Goal: Task Accomplishment & Management: Manage account settings

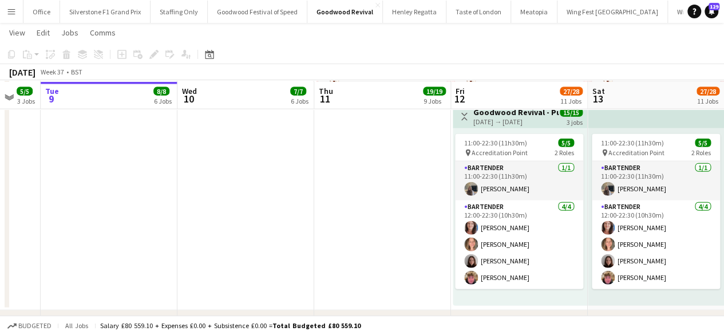
scroll to position [1313, 0]
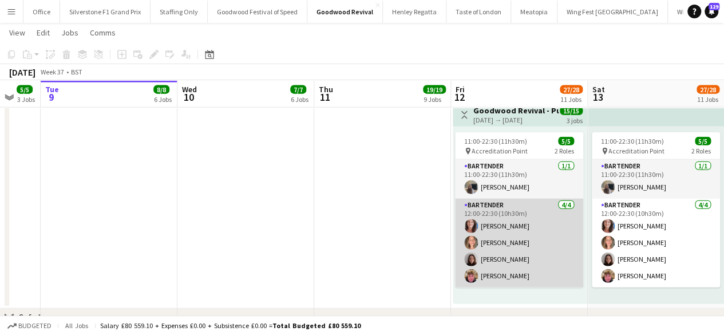
click at [534, 222] on app-card-role "Bartender [DATE] 12:00-22:30 (10h30m) [PERSON_NAME] [PERSON_NAME] [PERSON_NAME]…" at bounding box center [519, 243] width 128 height 89
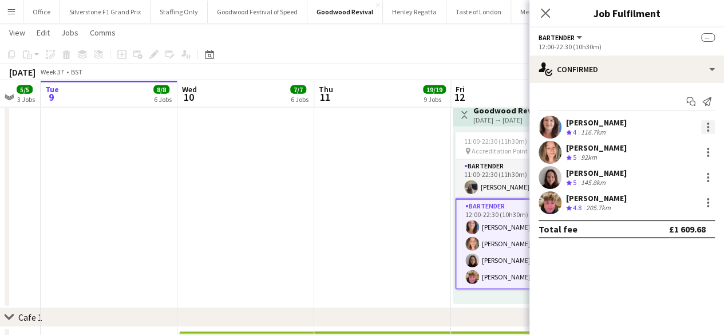
click at [706, 126] on div at bounding box center [709, 127] width 14 height 14
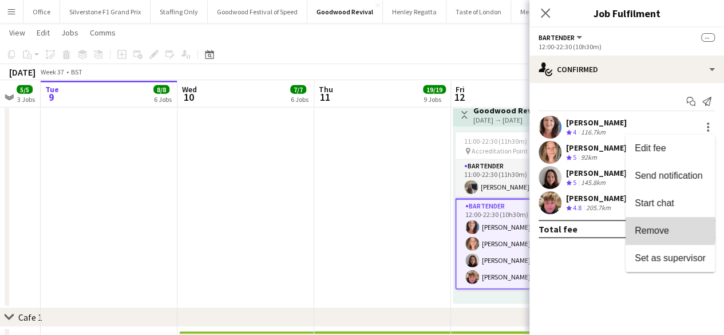
click at [667, 230] on span "Remove" at bounding box center [652, 231] width 34 height 10
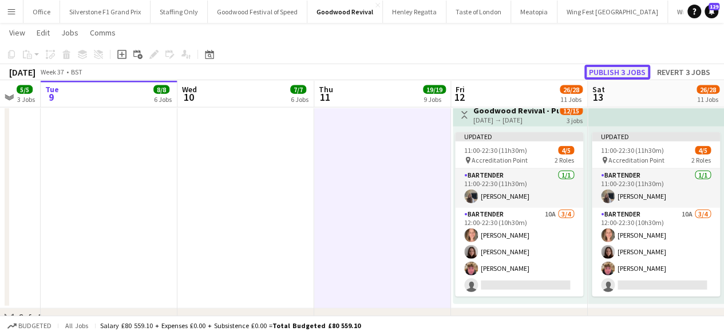
click at [613, 72] on button "Publish 3 jobs" at bounding box center [618, 72] width 66 height 15
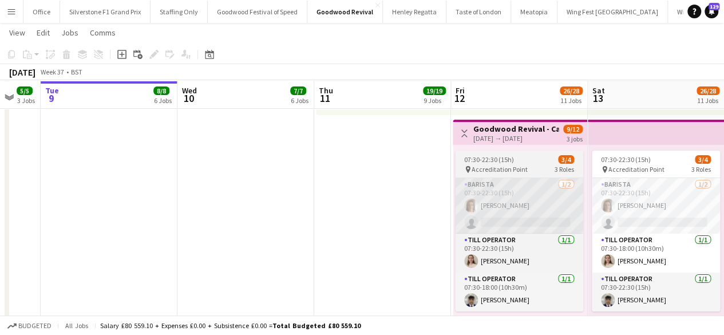
scroll to position [2148, 0]
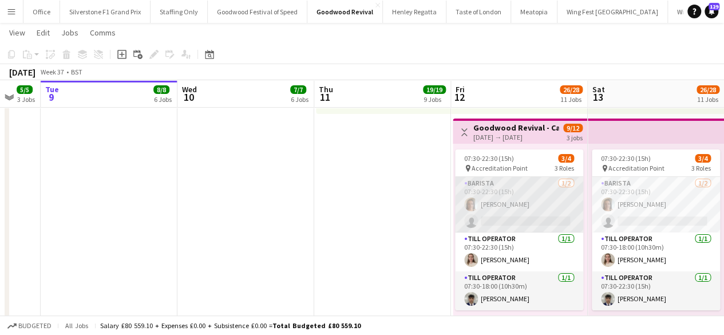
click at [518, 219] on app-card-role "Barista [DATE] 07:30-22:30 (15h) [PERSON_NAME] single-neutral-actions" at bounding box center [519, 205] width 128 height 56
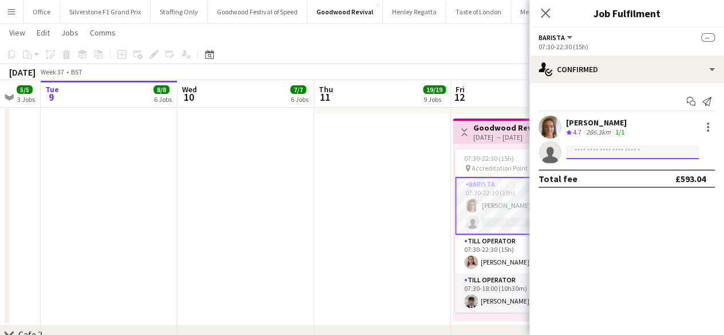
click at [605, 148] on input at bounding box center [632, 152] width 133 height 14
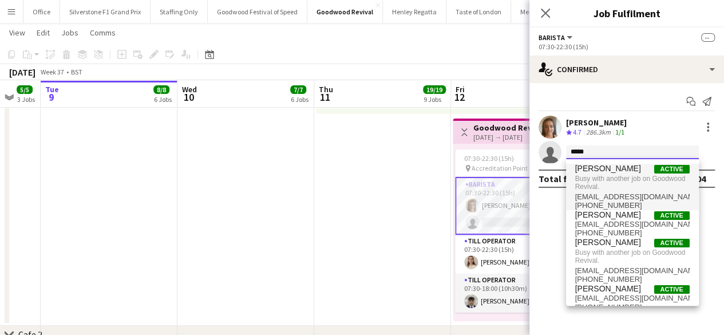
type input "*****"
click at [598, 178] on span "Busy with another job on Goodwood Revival." at bounding box center [633, 183] width 115 height 19
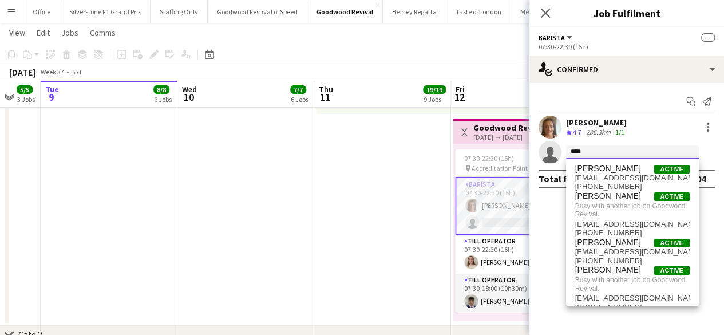
type input "****"
click at [598, 178] on span "[EMAIL_ADDRESS][DOMAIN_NAME]" at bounding box center [633, 178] width 115 height 9
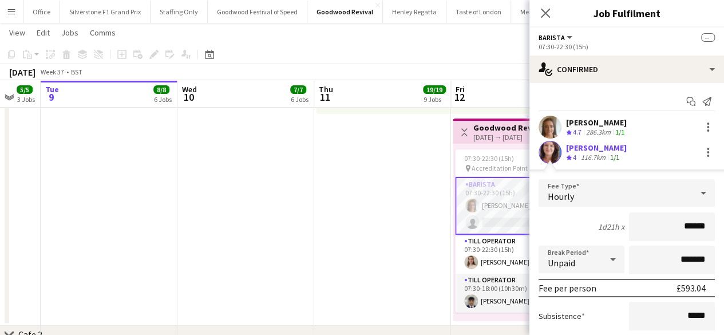
scroll to position [88, 0]
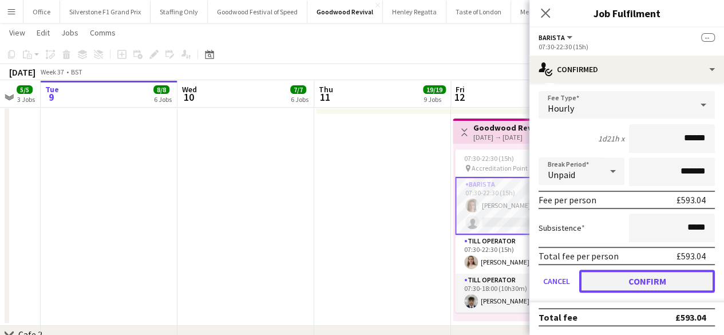
click at [612, 285] on button "Confirm" at bounding box center [648, 281] width 136 height 23
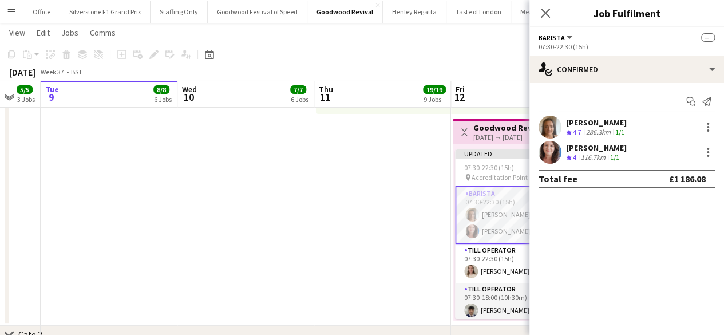
scroll to position [0, 0]
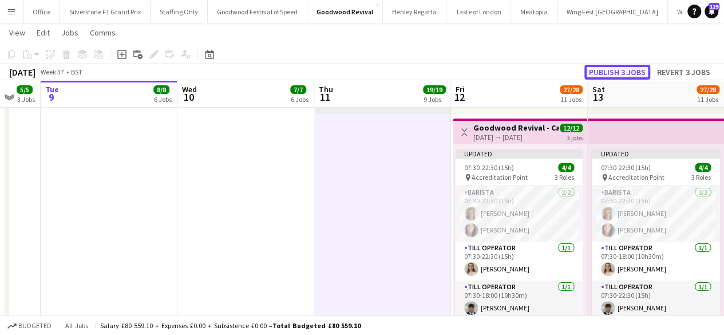
click at [599, 67] on button "Publish 3 jobs" at bounding box center [618, 72] width 66 height 15
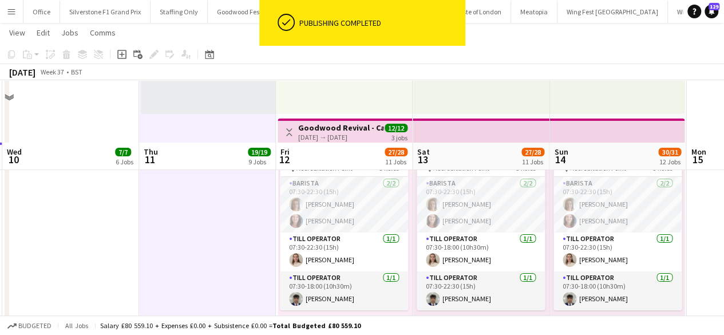
scroll to position [2210, 0]
